Goal: Navigation & Orientation: Find specific page/section

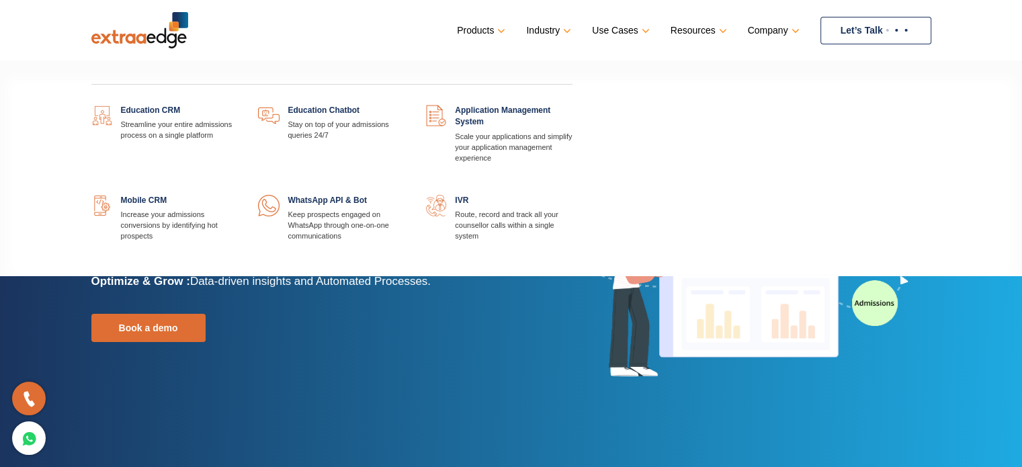
click at [238, 105] on link at bounding box center [238, 105] width 0 height 0
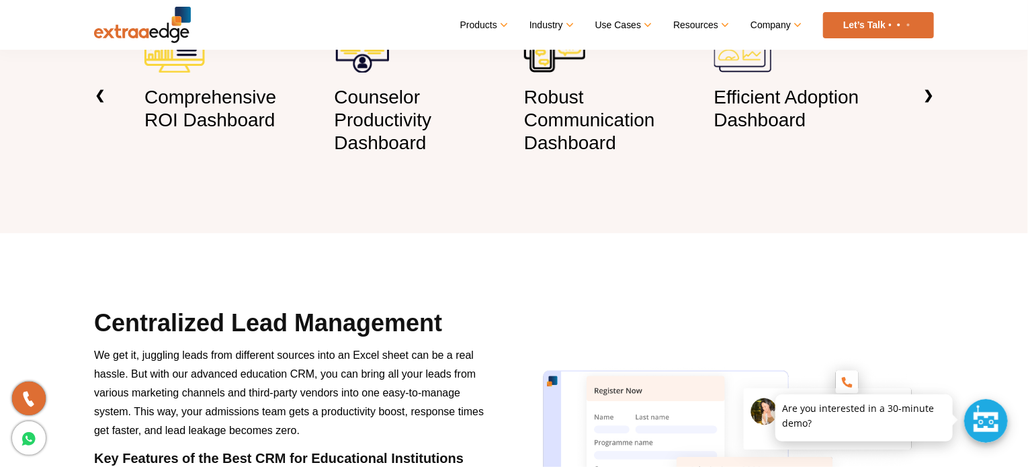
scroll to position [537, 0]
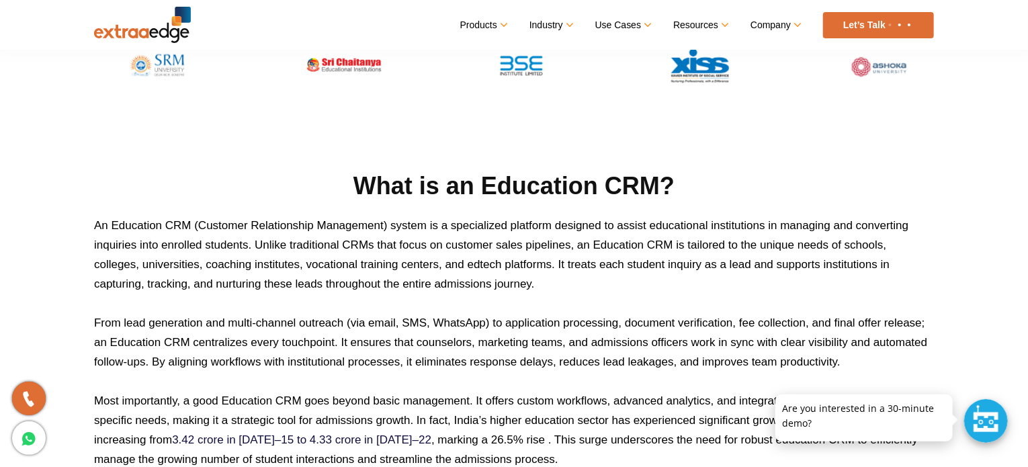
click at [118, 24] on img at bounding box center [142, 25] width 97 height 36
